Goal: Navigation & Orientation: Understand site structure

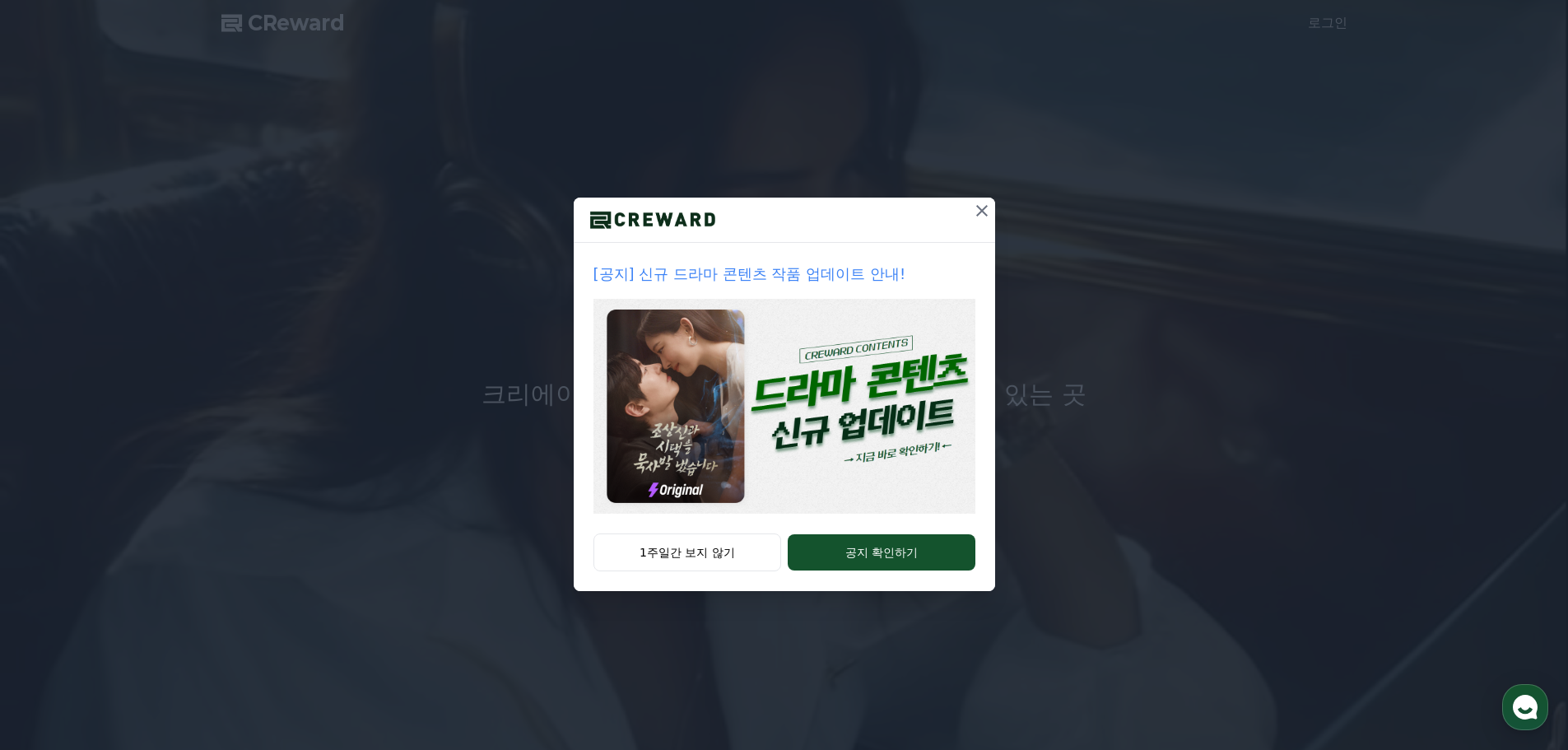
click at [981, 211] on icon at bounding box center [982, 210] width 12 height 12
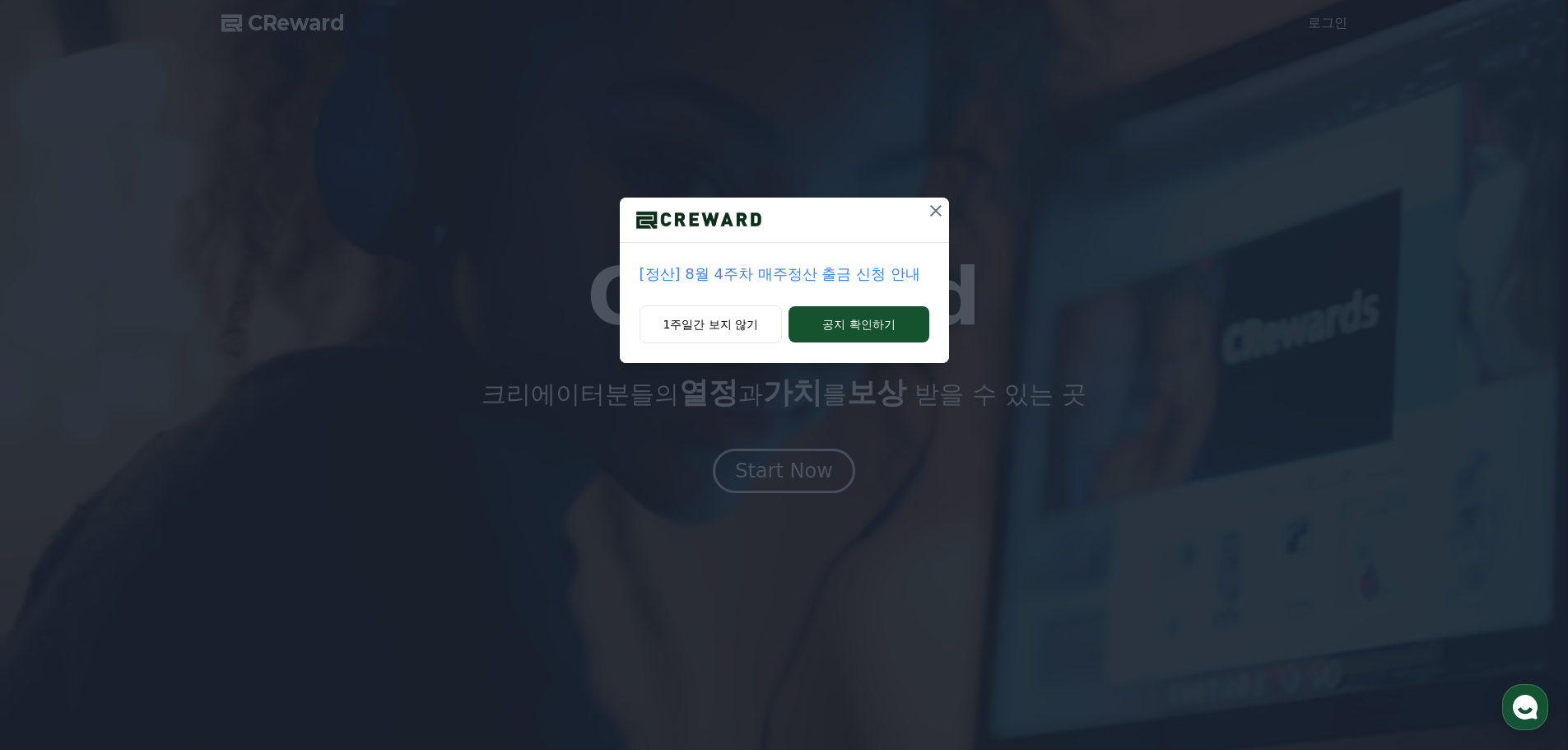
click at [935, 209] on icon at bounding box center [936, 210] width 20 height 20
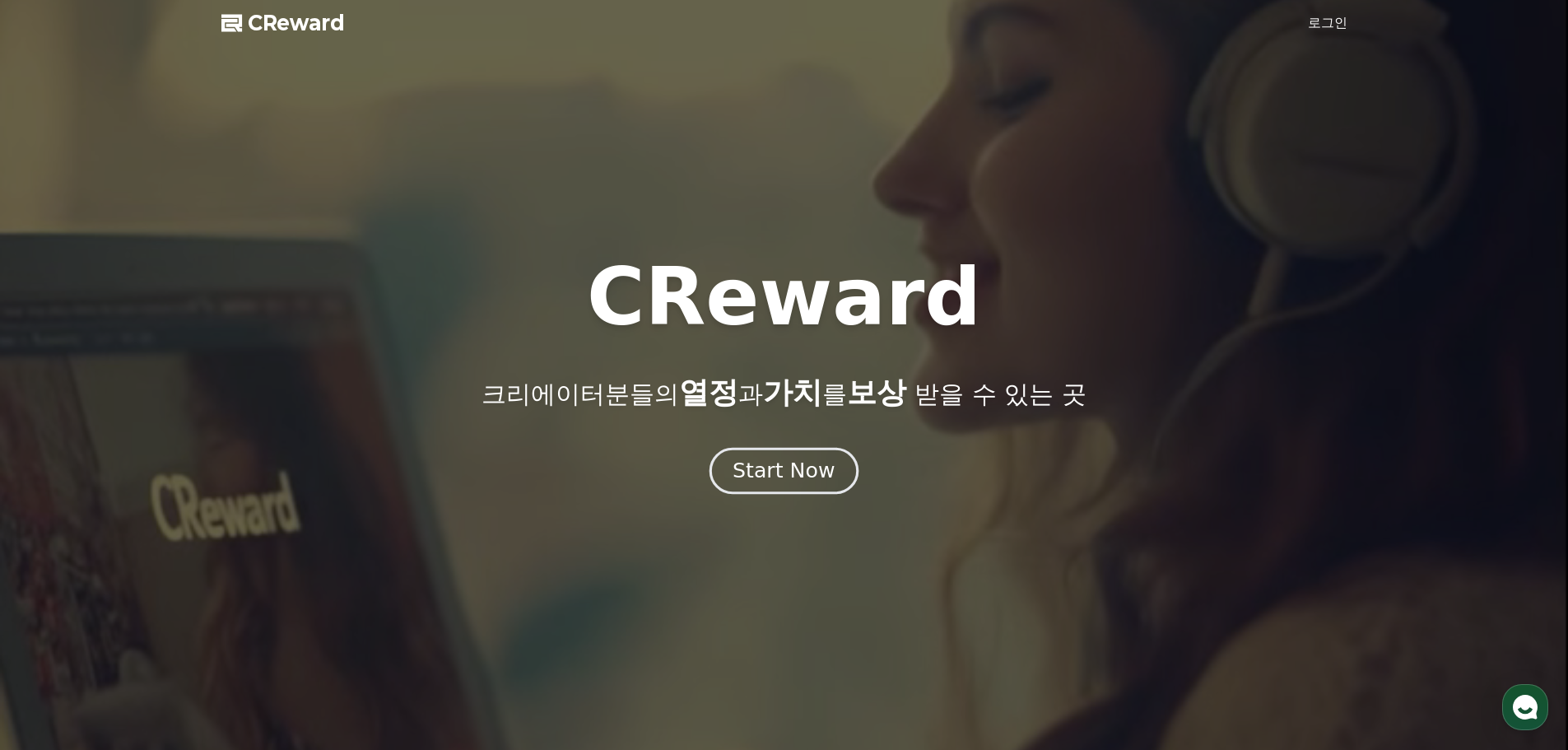
click at [782, 476] on div "Start Now" at bounding box center [784, 471] width 102 height 28
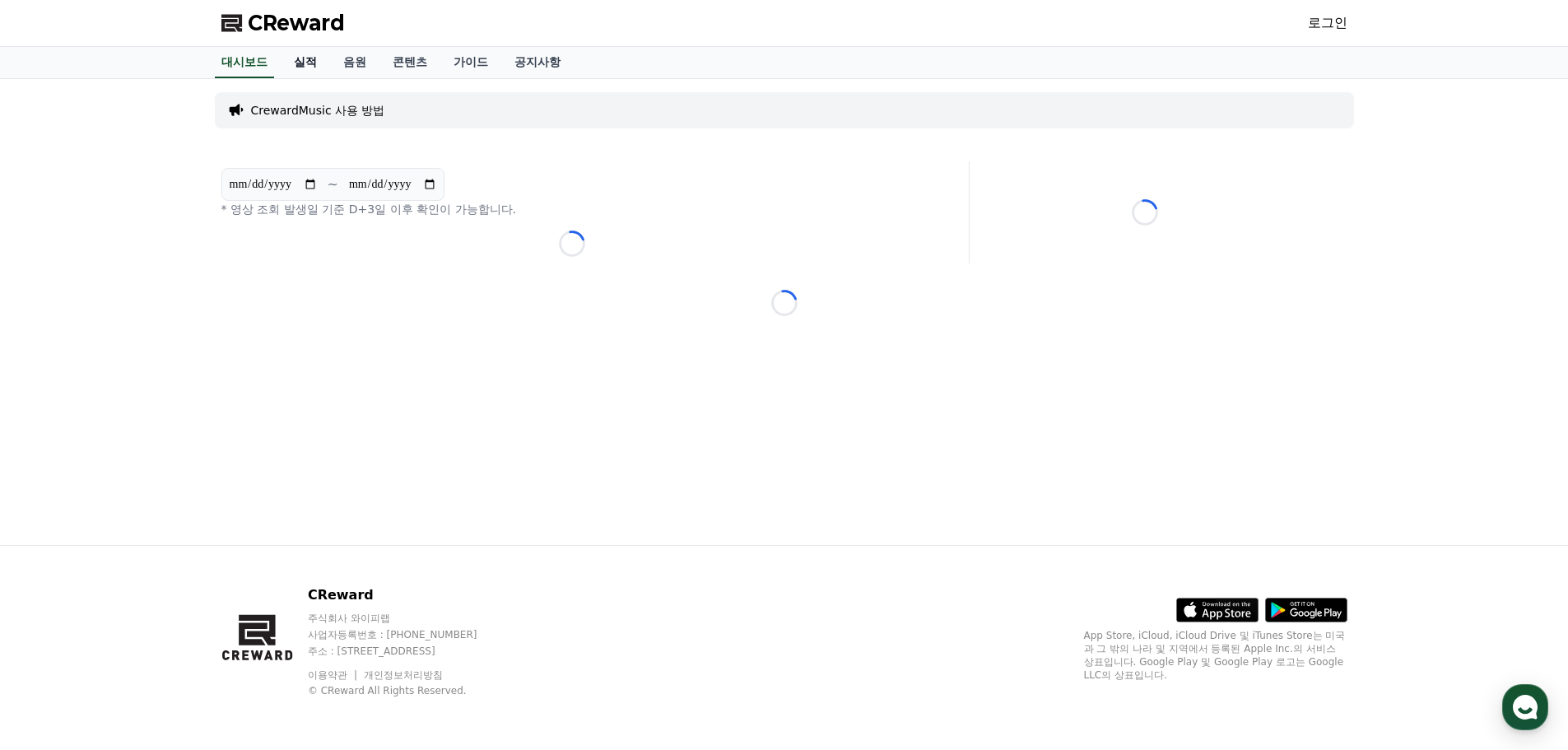
click at [300, 65] on link "실적" at bounding box center [305, 63] width 50 height 31
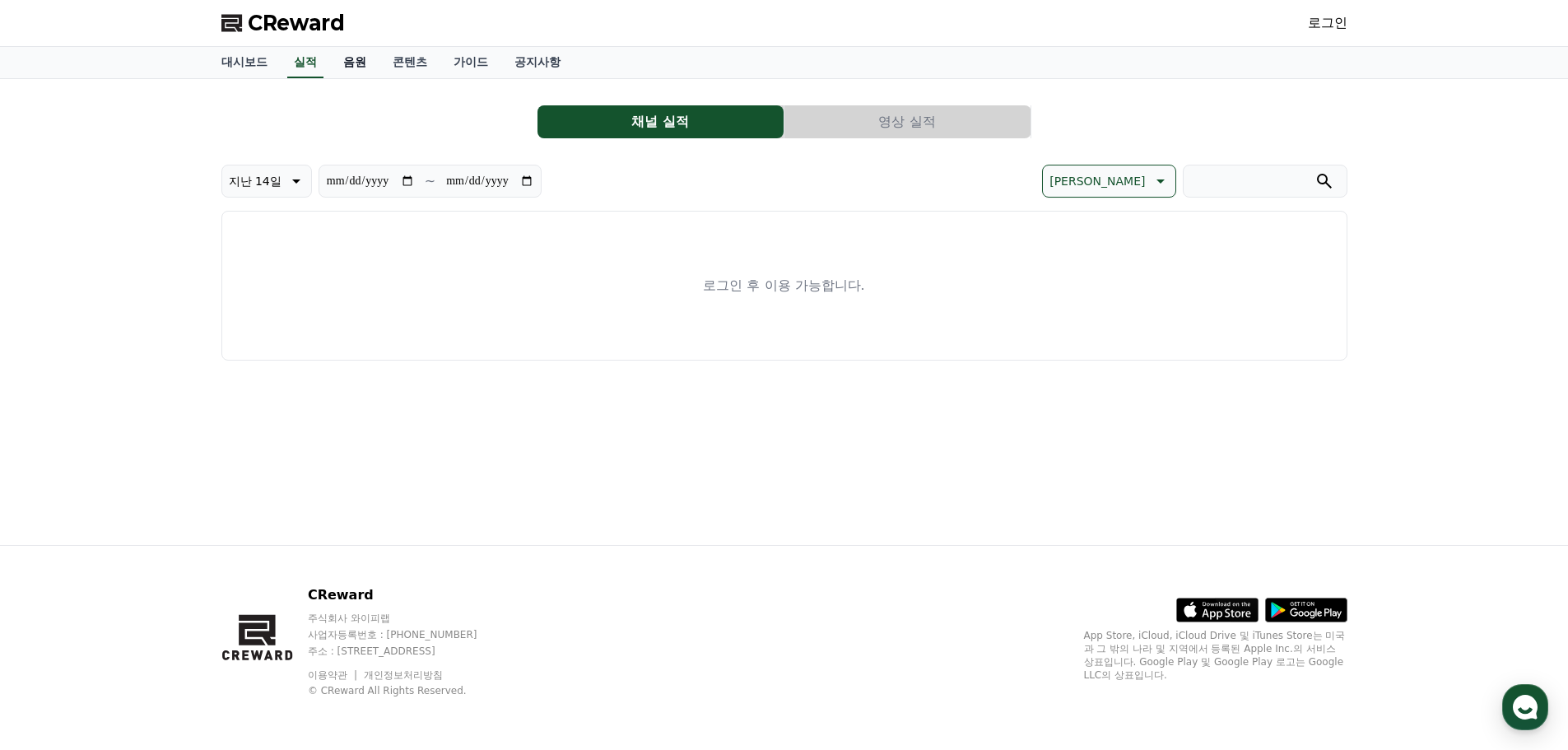
click at [347, 63] on link "음원" at bounding box center [355, 63] width 50 height 31
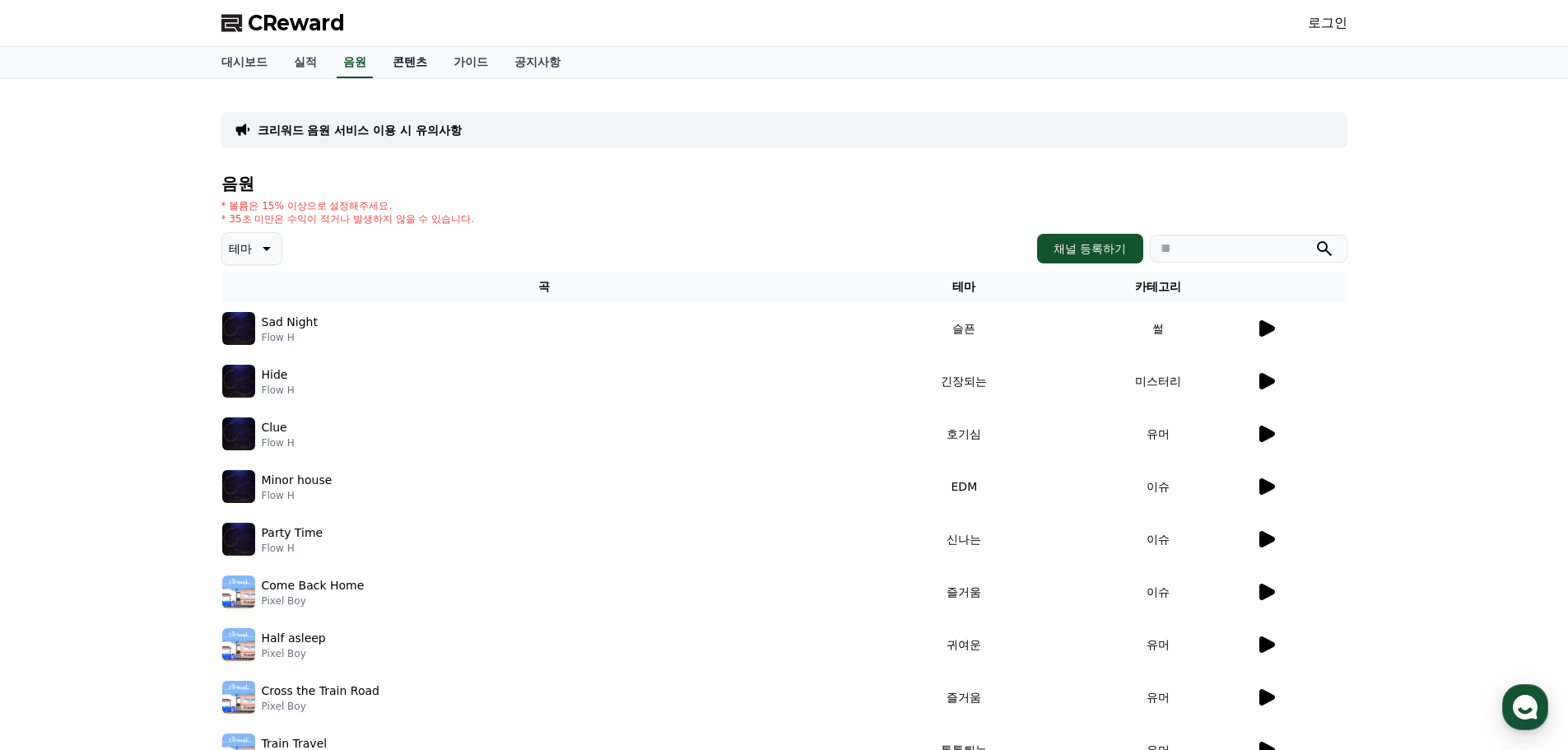
click at [419, 59] on link "콘텐츠" at bounding box center [410, 63] width 61 height 31
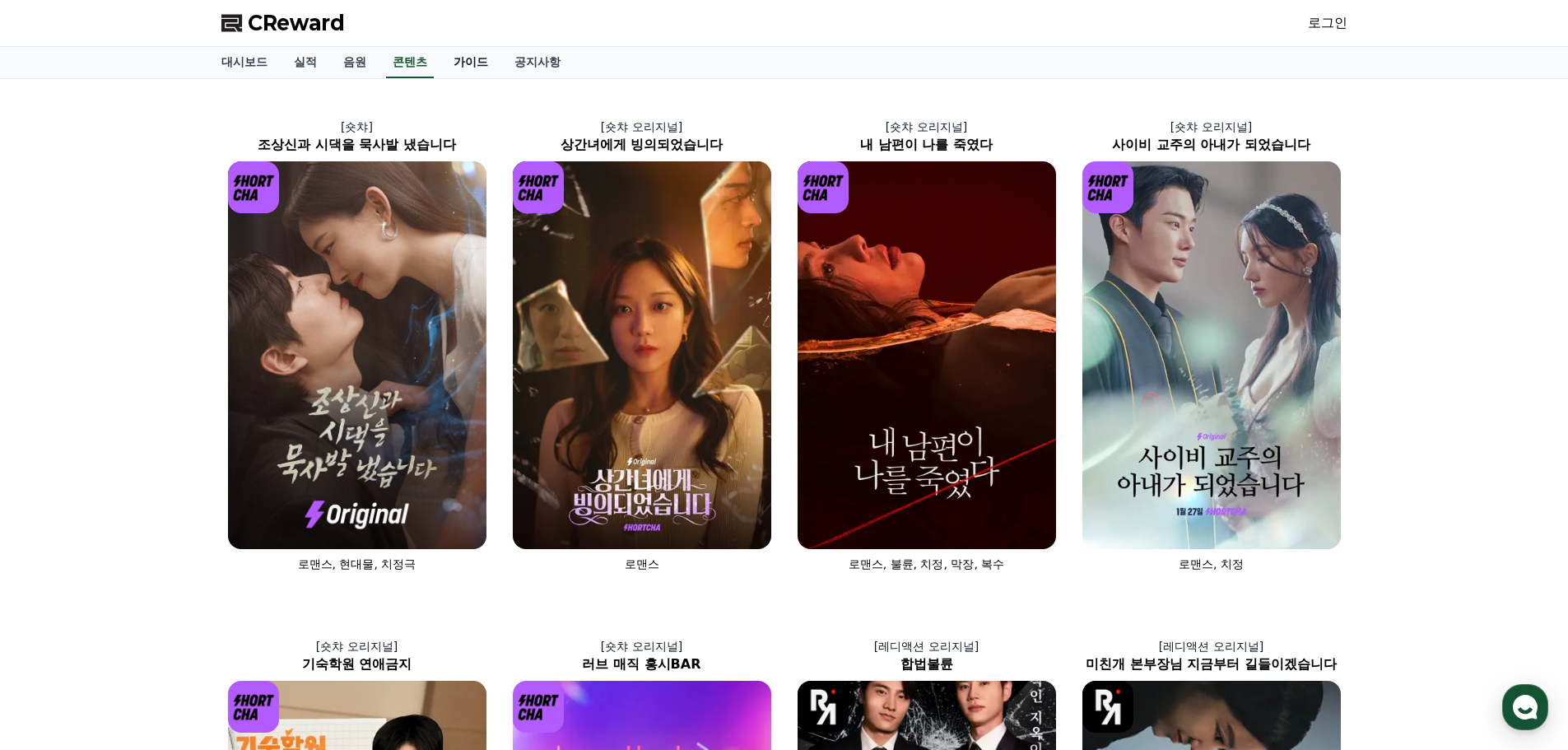
click at [466, 68] on link "가이드" at bounding box center [471, 63] width 61 height 31
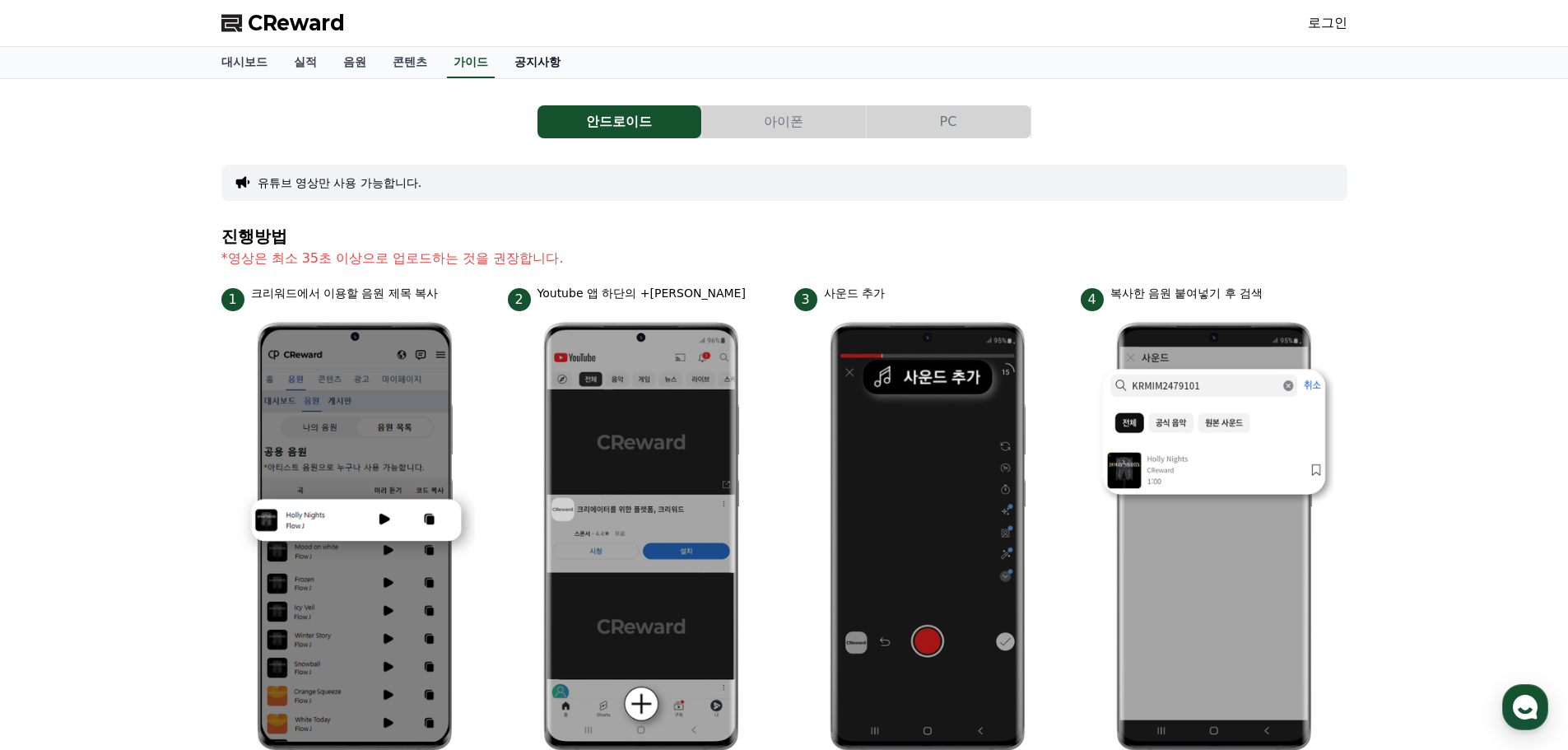
click at [545, 64] on link "공지사항" at bounding box center [537, 63] width 73 height 31
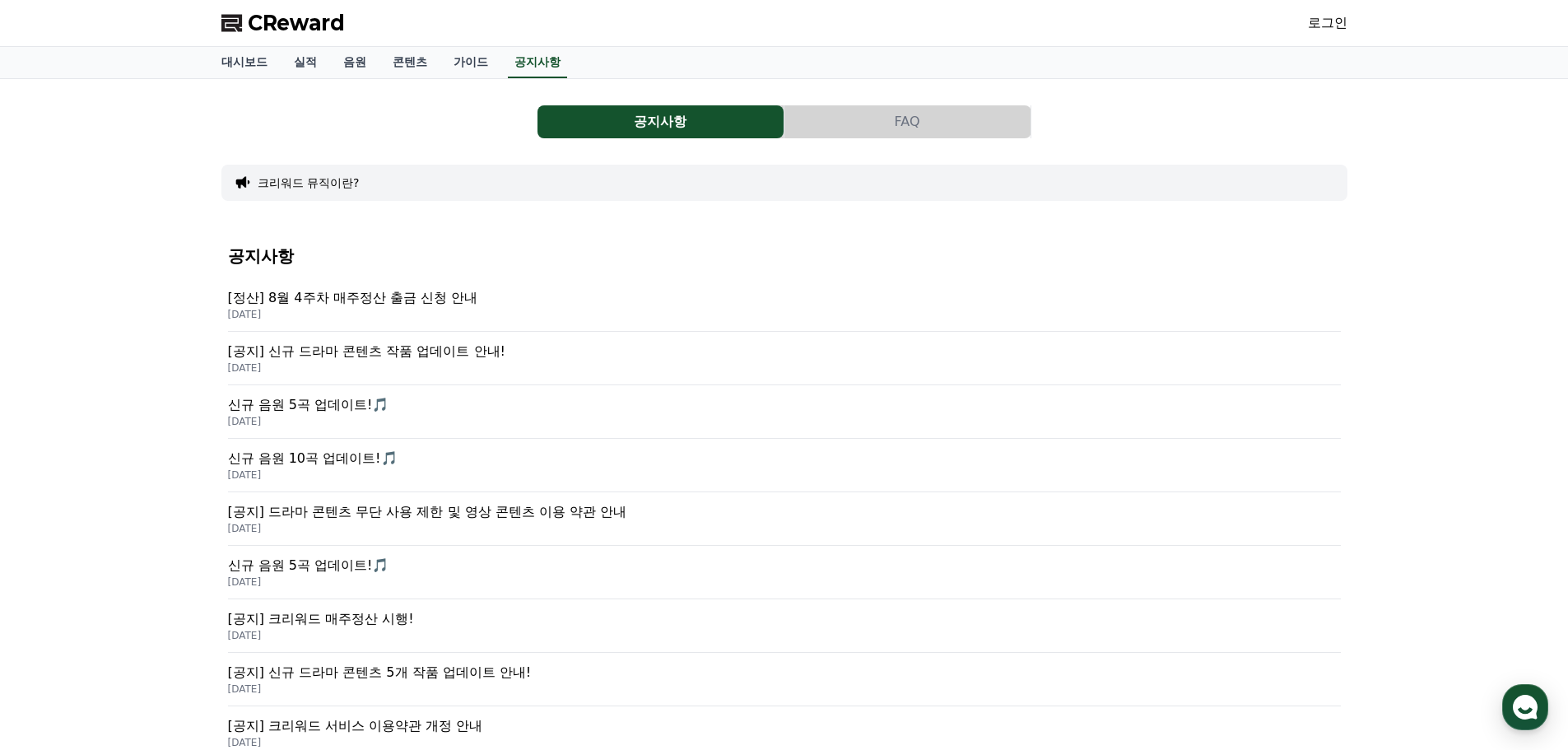
click at [325, 182] on button "크리워드 뮤직이란?" at bounding box center [309, 182] width 102 height 17
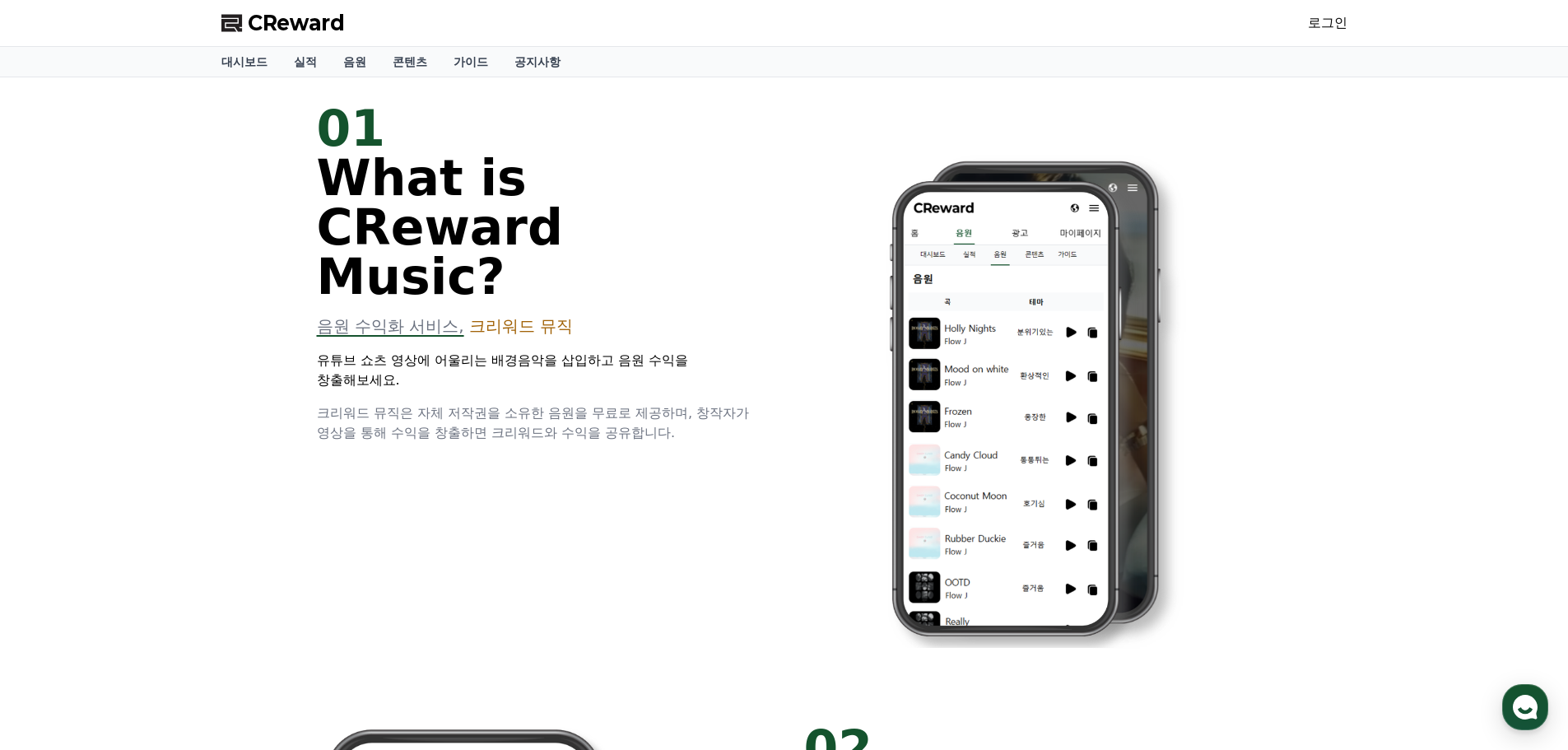
click at [300, 21] on span "CReward" at bounding box center [296, 23] width 97 height 26
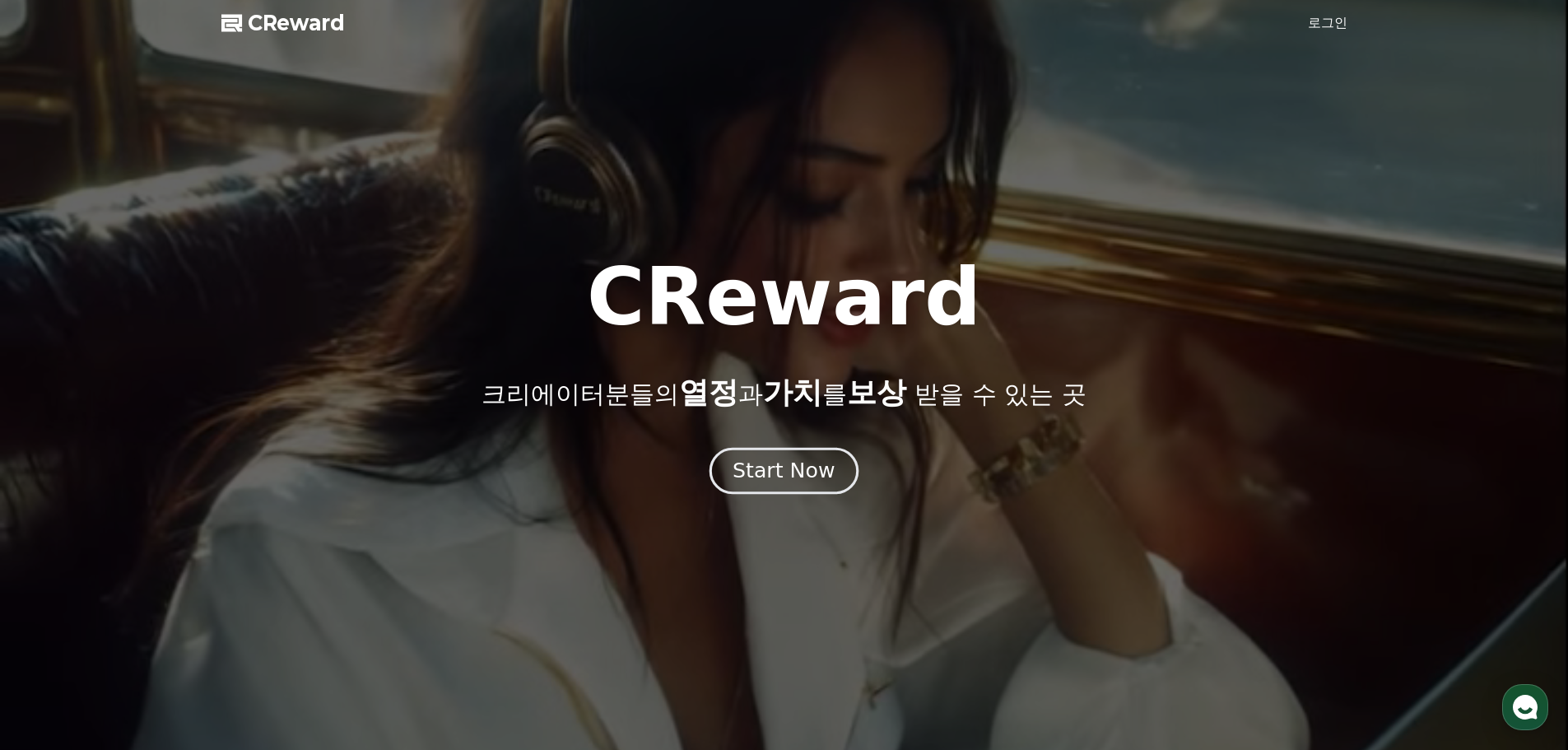
click at [773, 479] on div "Start Now" at bounding box center [784, 471] width 102 height 28
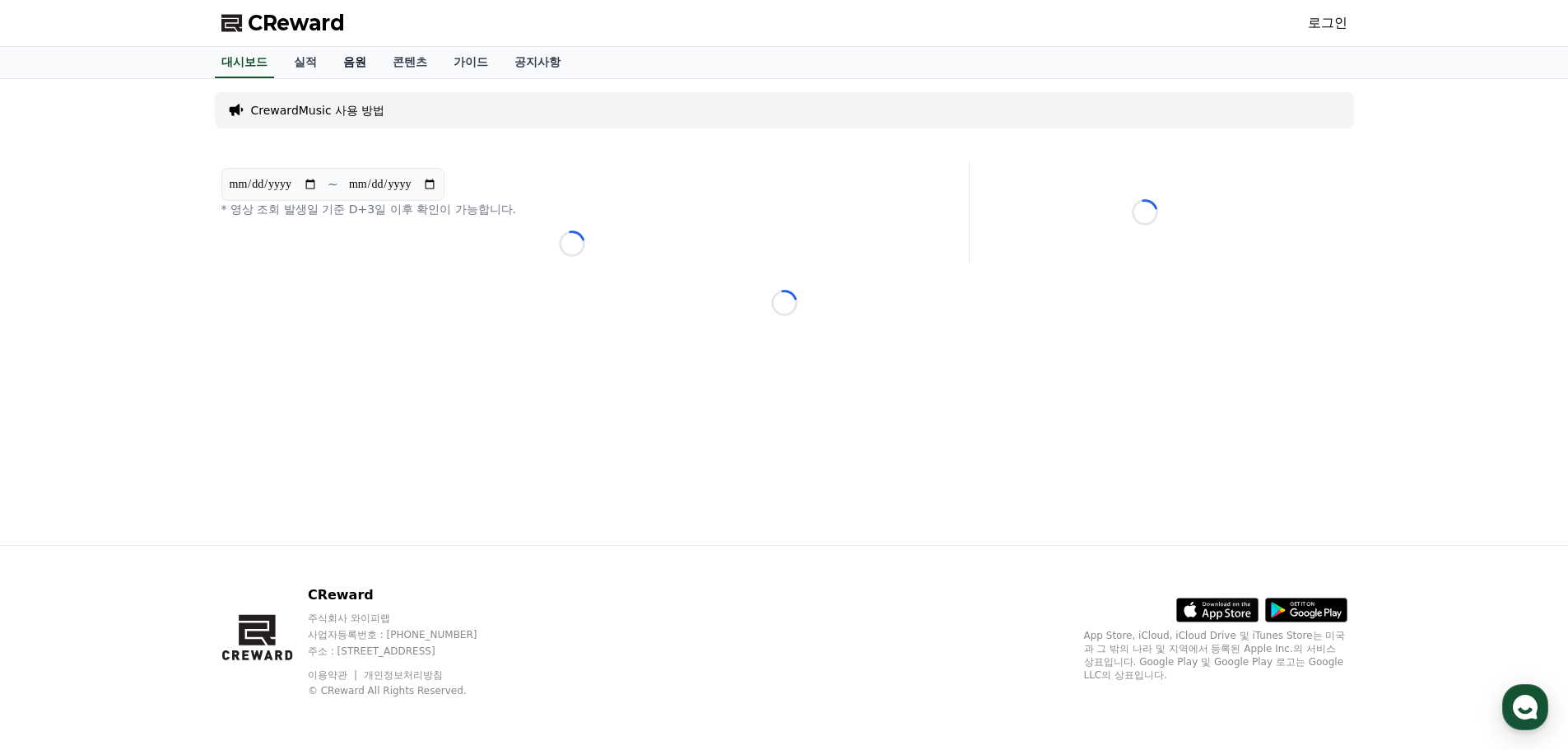
click at [357, 64] on link "음원" at bounding box center [355, 63] width 50 height 31
